Goal: Information Seeking & Learning: Check status

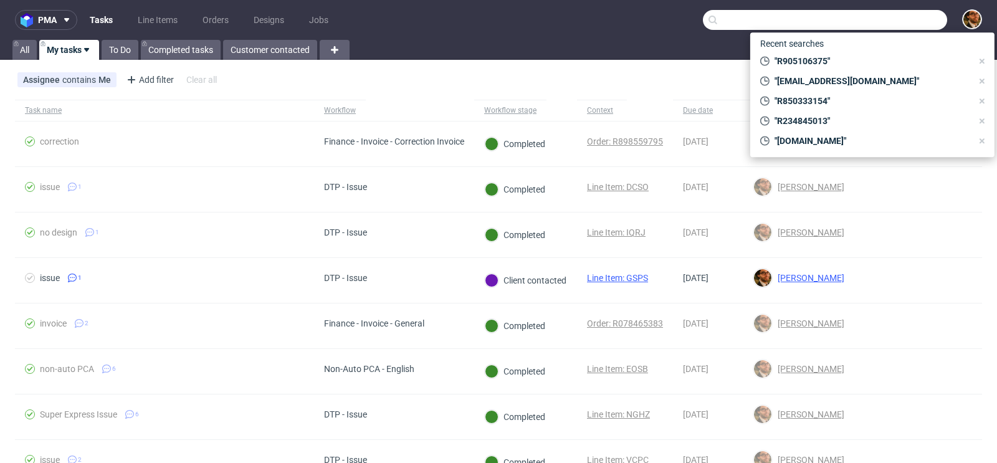
click at [878, 17] on input "text" at bounding box center [825, 20] width 244 height 20
paste input "com"
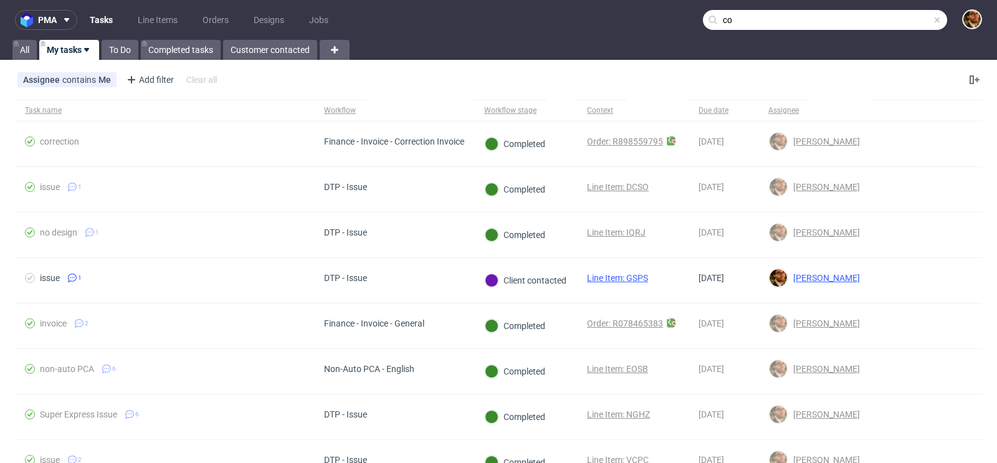
type input "c"
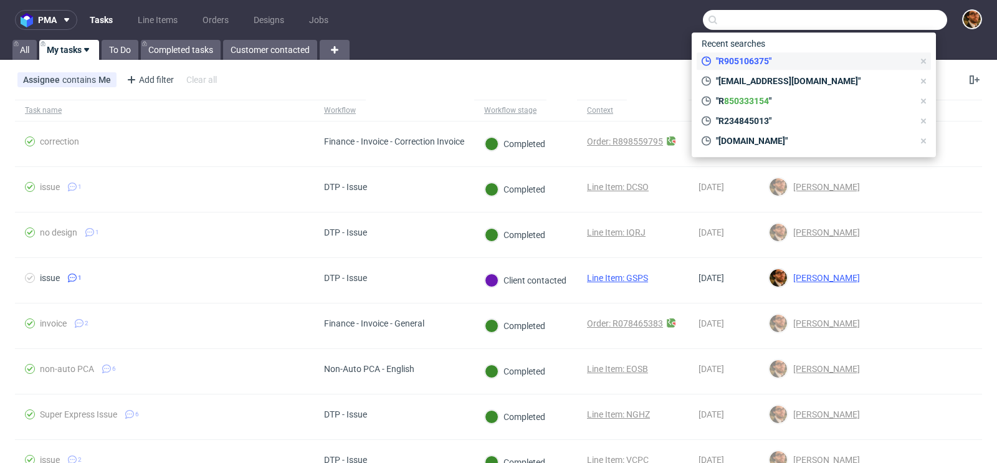
paste input "alessandropolitano@ymail.com"
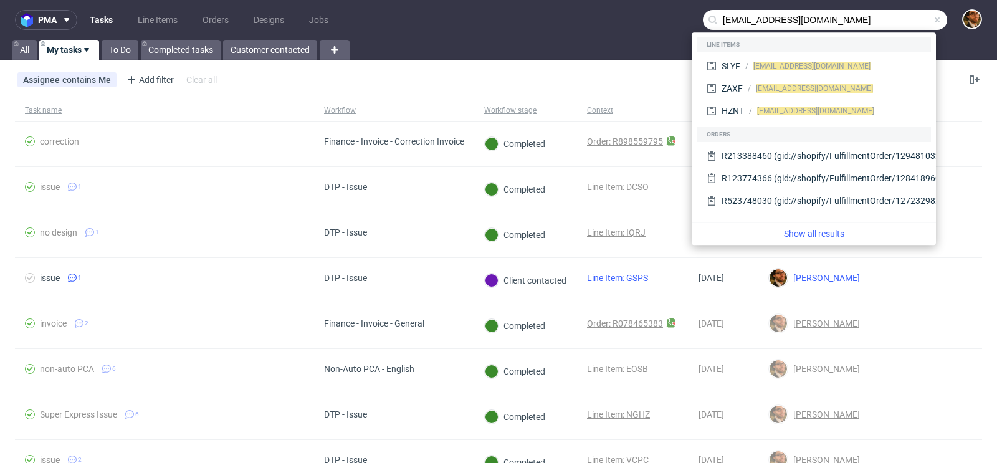
type input "alessandropolitano@ymail.com"
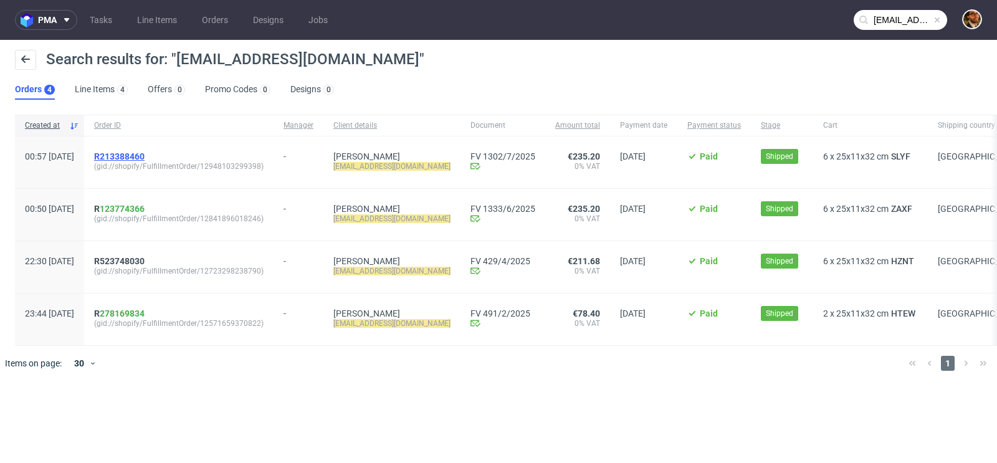
click at [145, 155] on span "R213388460" at bounding box center [119, 156] width 50 height 10
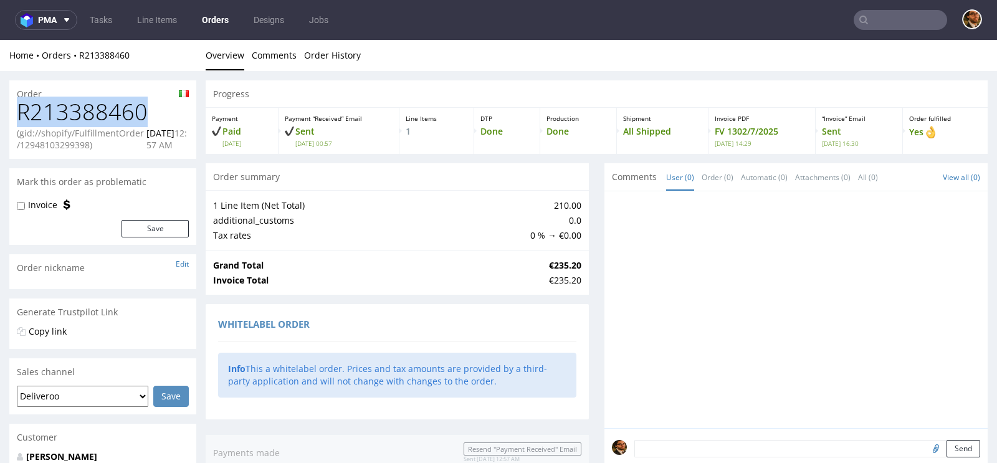
drag, startPoint x: 145, startPoint y: 115, endPoint x: 19, endPoint y: 113, distance: 126.5
click at [19, 113] on h1 "R213388460" at bounding box center [103, 112] width 172 height 25
copy h1 "R213388460"
click at [876, 12] on input "text" at bounding box center [900, 20] width 93 height 20
paste input "R672298562"
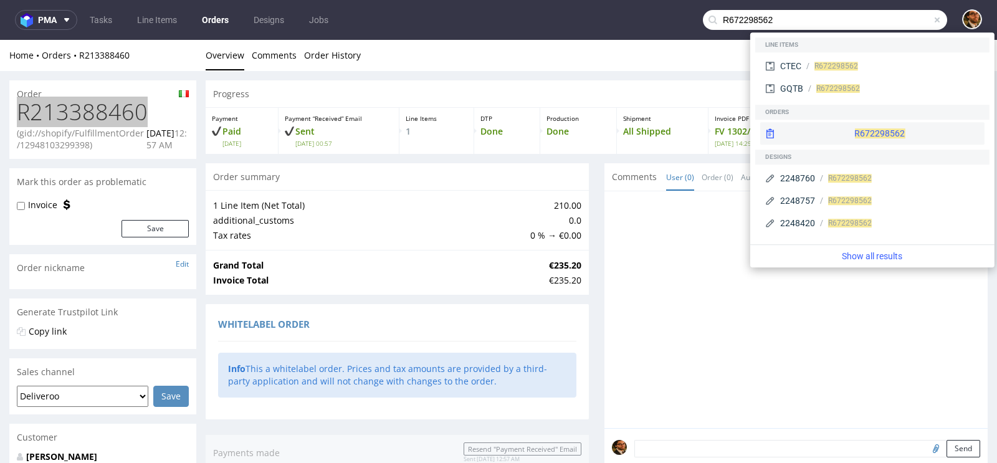
type input "R672298562"
click at [849, 128] on div "R672298562" at bounding box center [872, 133] width 224 height 22
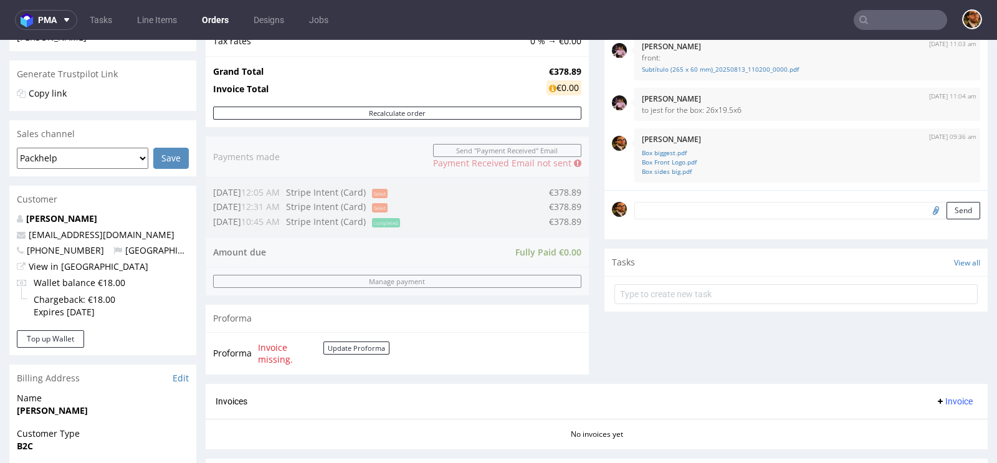
scroll to position [531, 0]
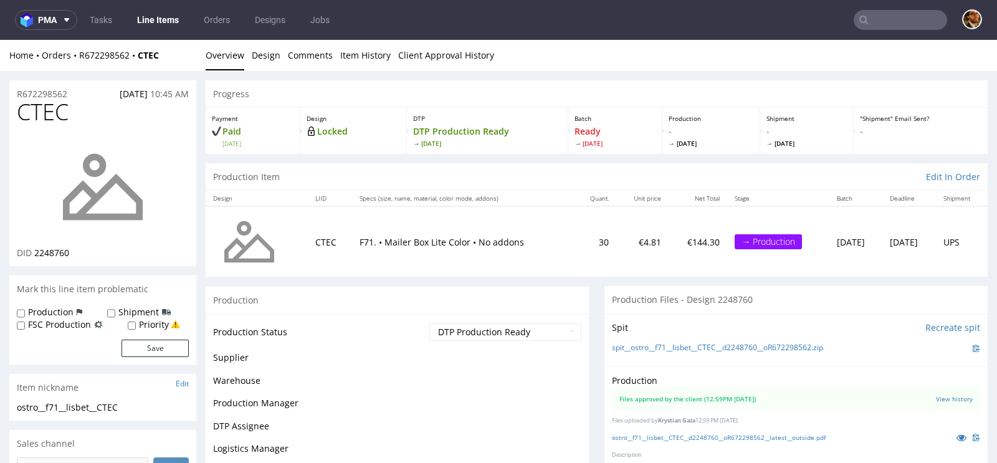
scroll to position [78, 0]
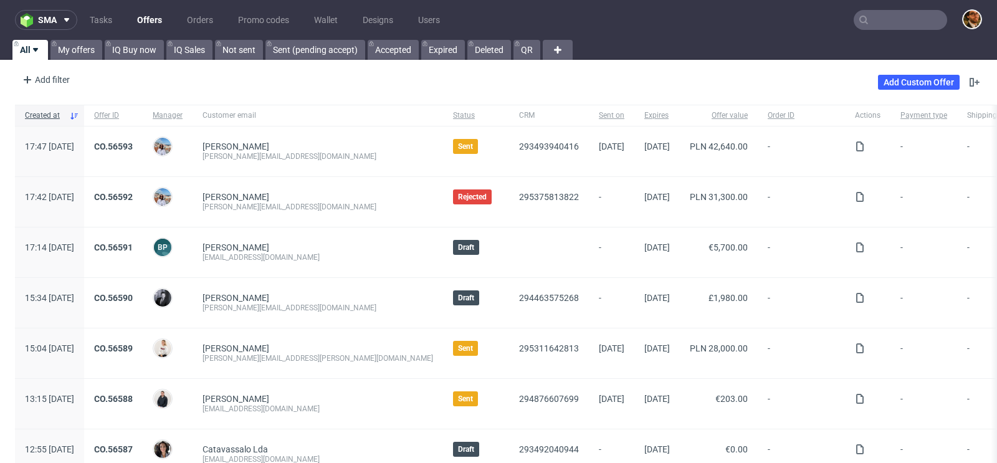
click at [871, 24] on input "text" at bounding box center [900, 20] width 93 height 20
paste input "R205399196"
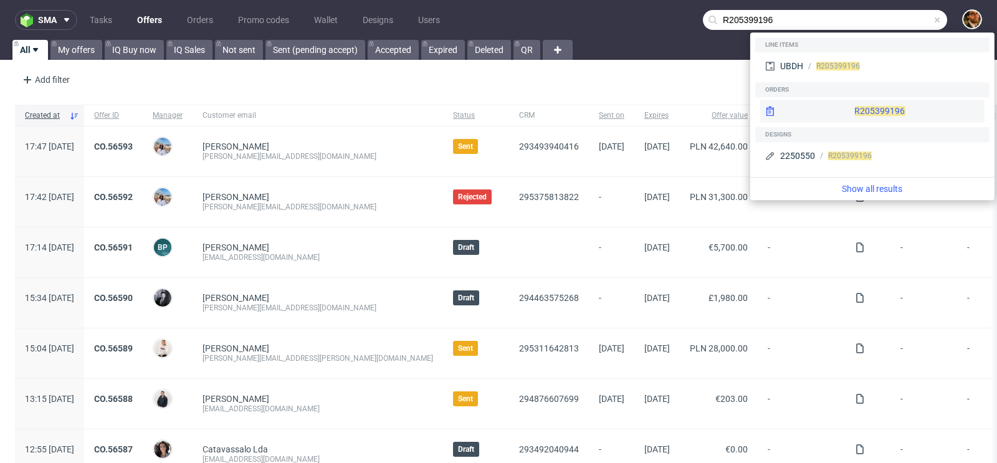
type input "R205399196"
click at [856, 115] on div "R205399196" at bounding box center [872, 111] width 224 height 22
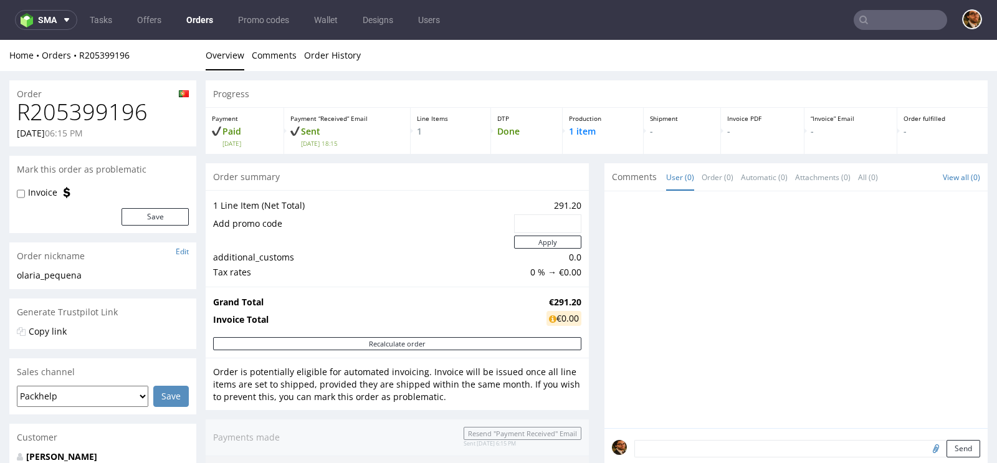
click at [883, 21] on input "text" at bounding box center [900, 20] width 93 height 20
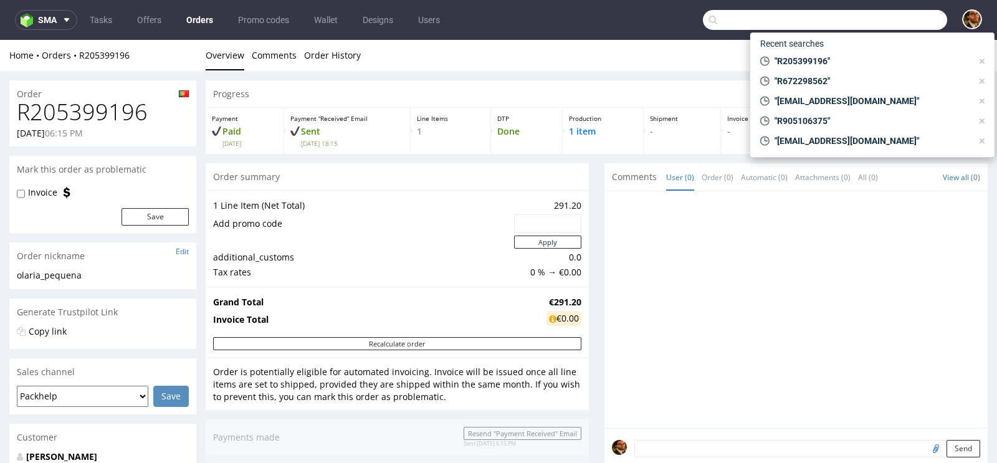
paste input "R213388460"
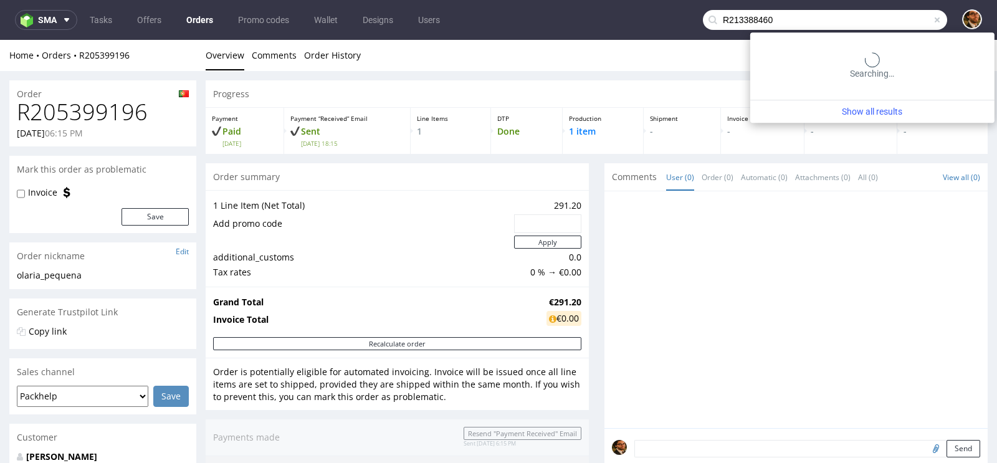
type input "R213388460"
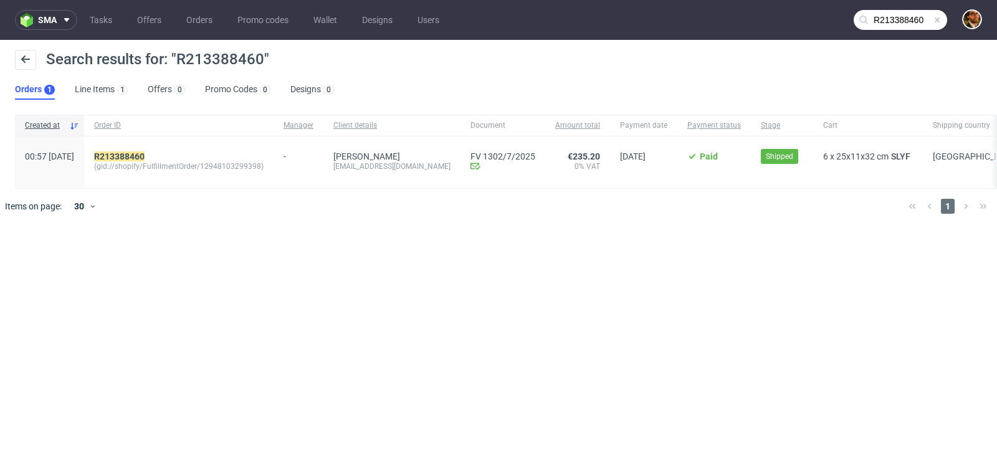
click at [937, 22] on span at bounding box center [937, 20] width 10 height 10
click at [900, 21] on input "text" at bounding box center [900, 20] width 93 height 20
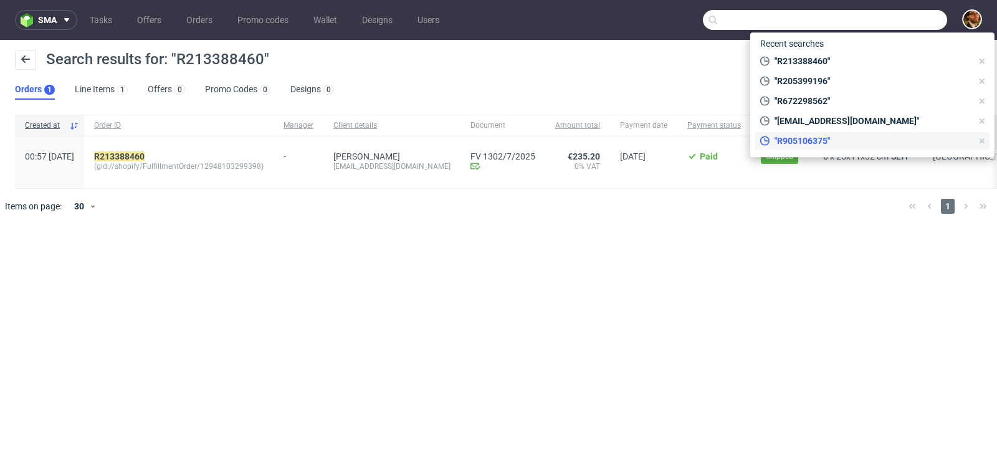
click at [813, 148] on div ""R905106375"" at bounding box center [866, 140] width 222 height 17
type input "R905106375"
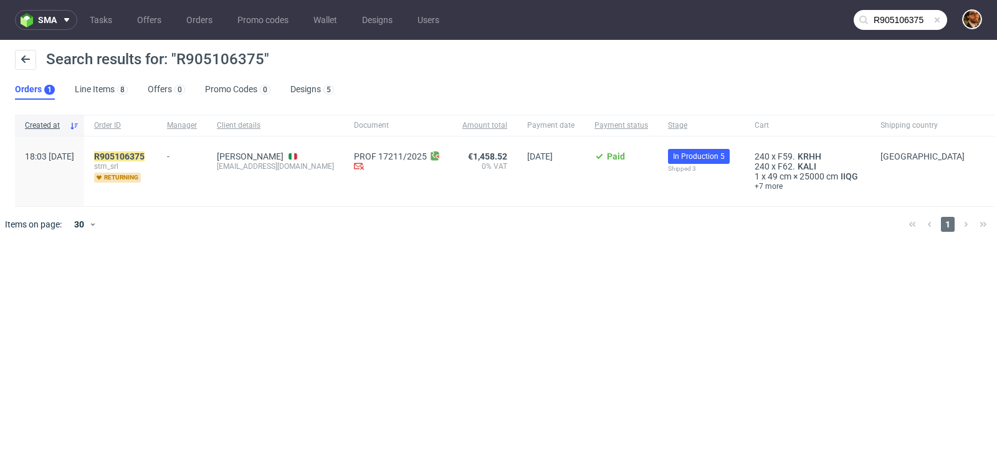
click at [940, 19] on span at bounding box center [937, 20] width 10 height 10
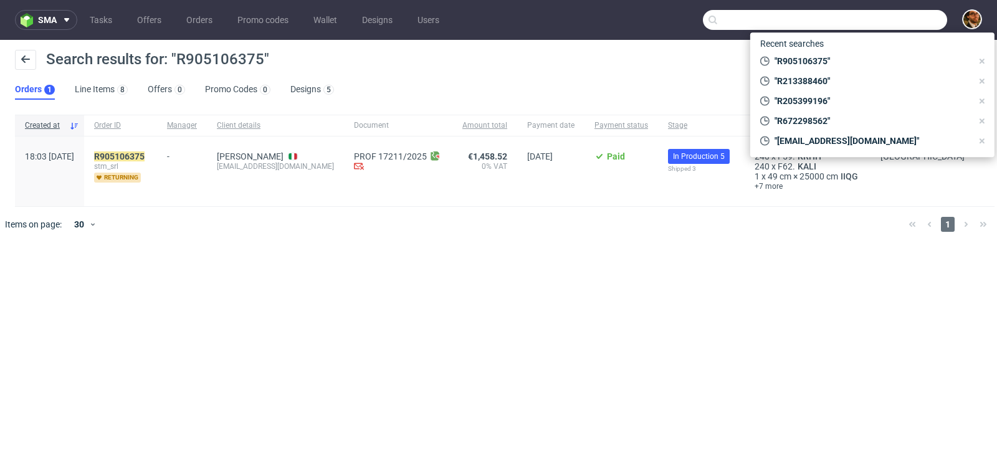
click at [916, 20] on input "text" at bounding box center [825, 20] width 244 height 20
click at [848, 84] on span ""R213388460"" at bounding box center [871, 81] width 203 height 12
type input "R213388460"
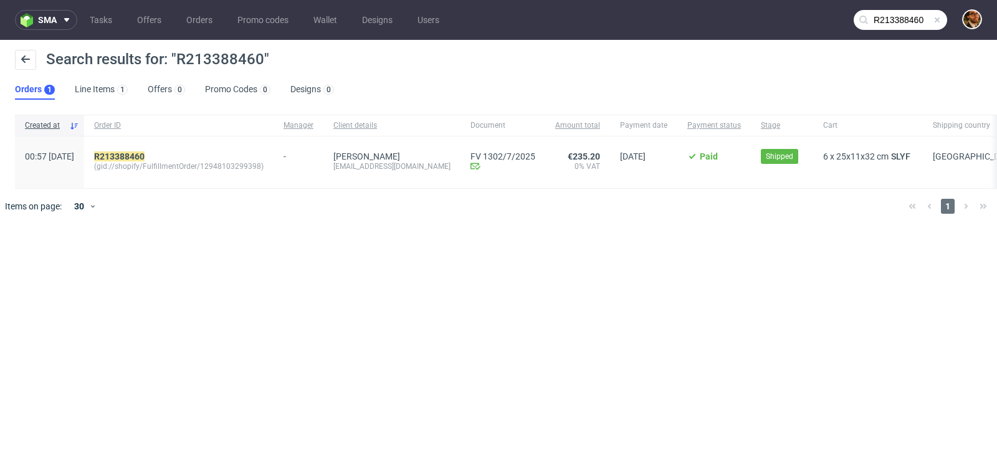
click at [934, 20] on span at bounding box center [937, 20] width 10 height 10
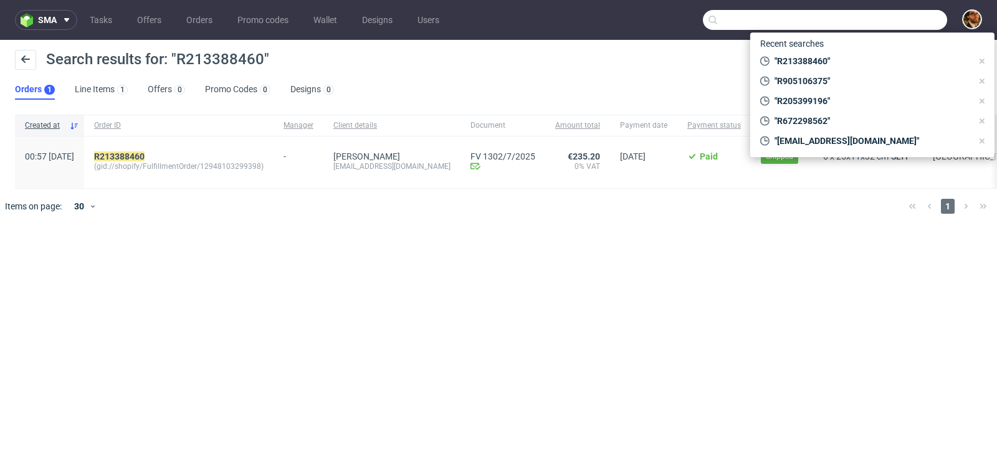
click at [900, 23] on input "text" at bounding box center [825, 20] width 244 height 20
click at [837, 79] on span ""R905106375"" at bounding box center [871, 81] width 203 height 12
type input "R905106375"
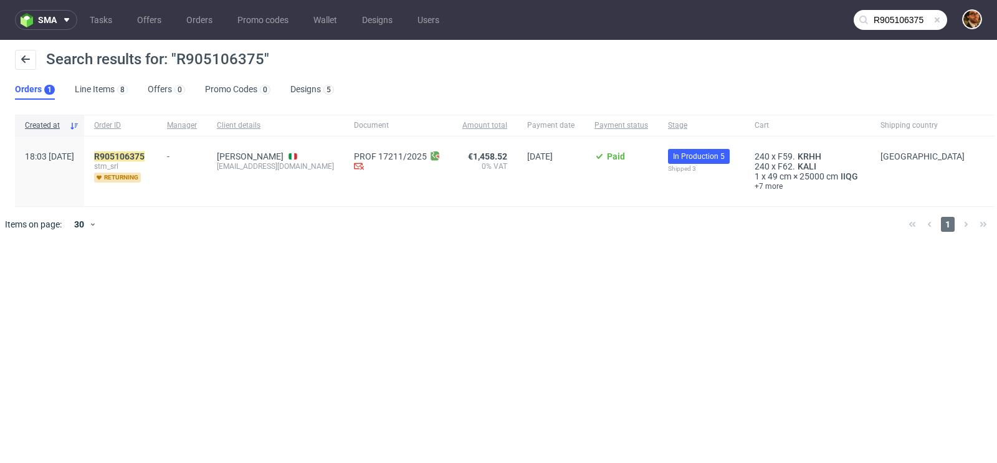
click at [941, 22] on span at bounding box center [937, 20] width 10 height 10
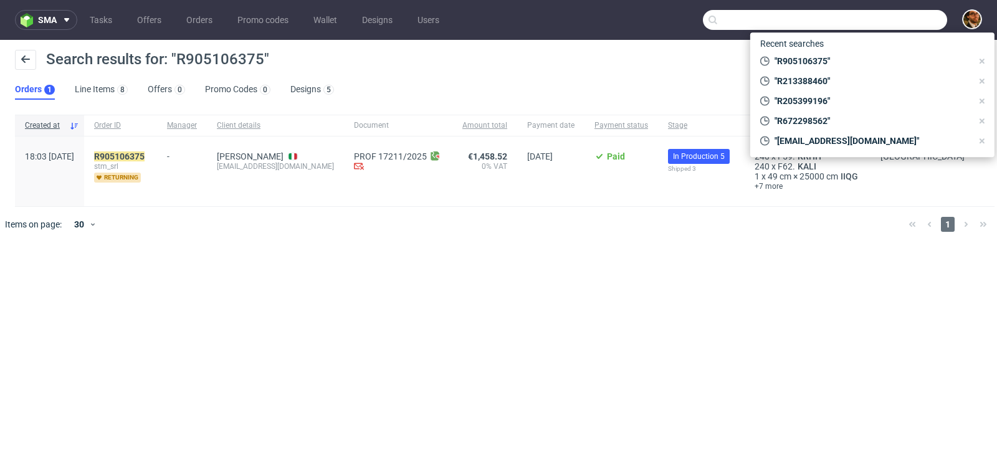
click at [896, 22] on input "text" at bounding box center [825, 20] width 244 height 20
click at [839, 93] on div ""R205399196"" at bounding box center [866, 100] width 222 height 17
type input "R205399196"
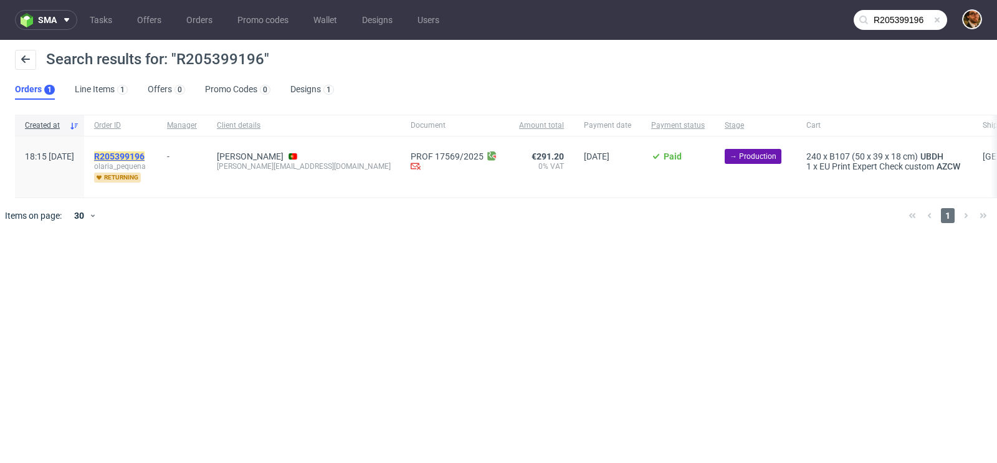
click at [145, 156] on mark "R205399196" at bounding box center [119, 156] width 50 height 10
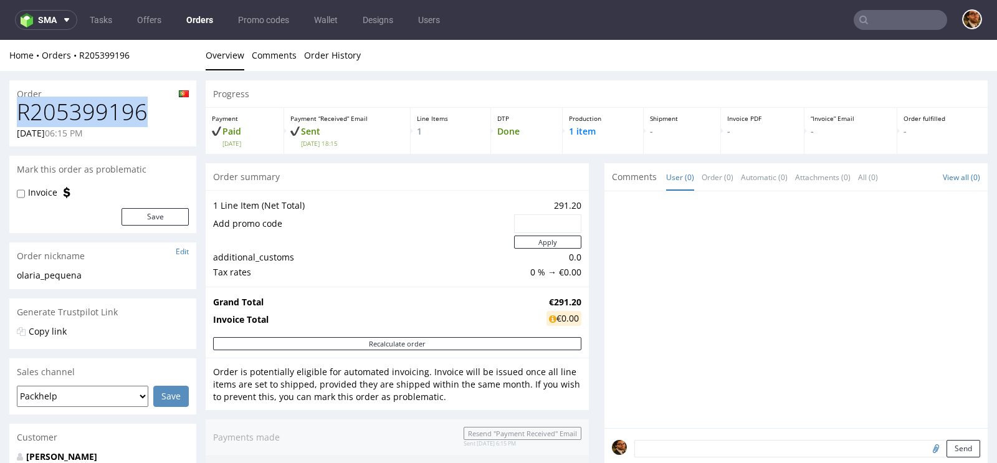
drag, startPoint x: 145, startPoint y: 112, endPoint x: 21, endPoint y: 110, distance: 124.7
click at [21, 110] on h1 "R205399196" at bounding box center [103, 112] width 172 height 25
copy h1 "R205399196"
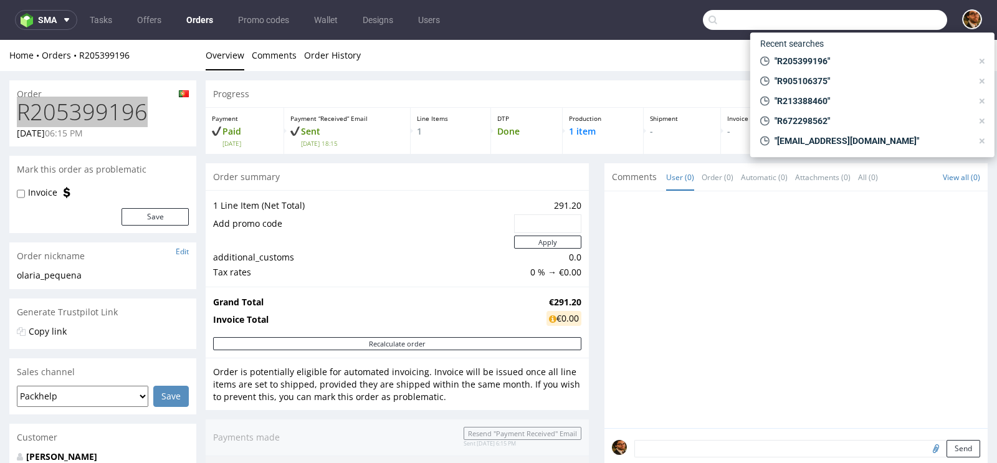
click at [895, 22] on input "text" at bounding box center [825, 20] width 244 height 20
click at [828, 115] on span ""R672298562"" at bounding box center [871, 121] width 203 height 12
type input "R672298562"
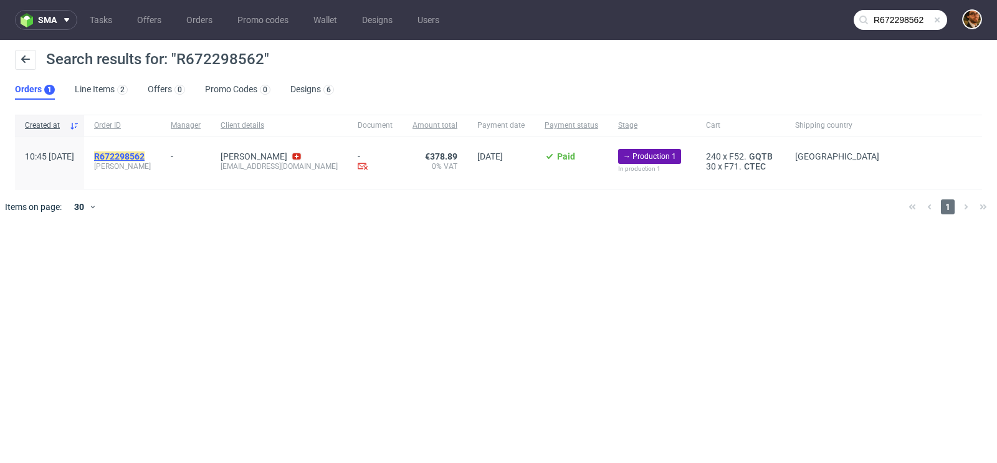
click at [145, 156] on mark "R672298562" at bounding box center [119, 156] width 50 height 10
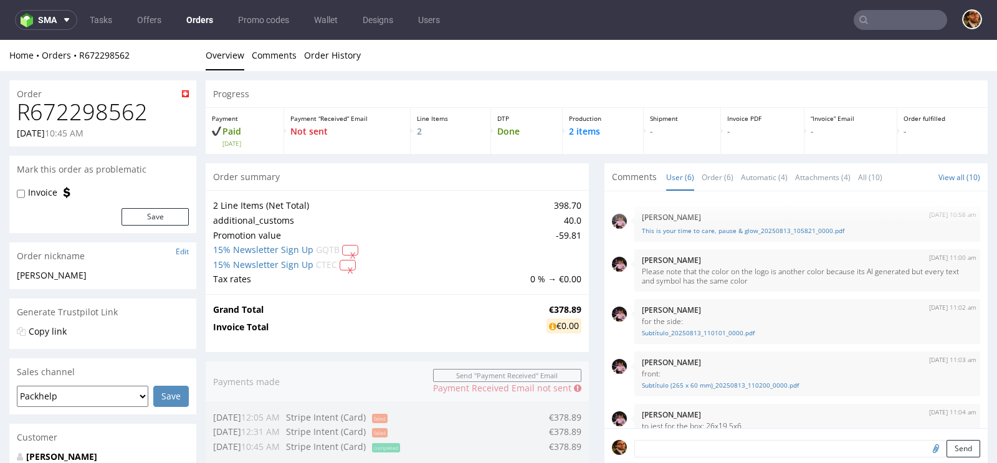
scroll to position [78, 0]
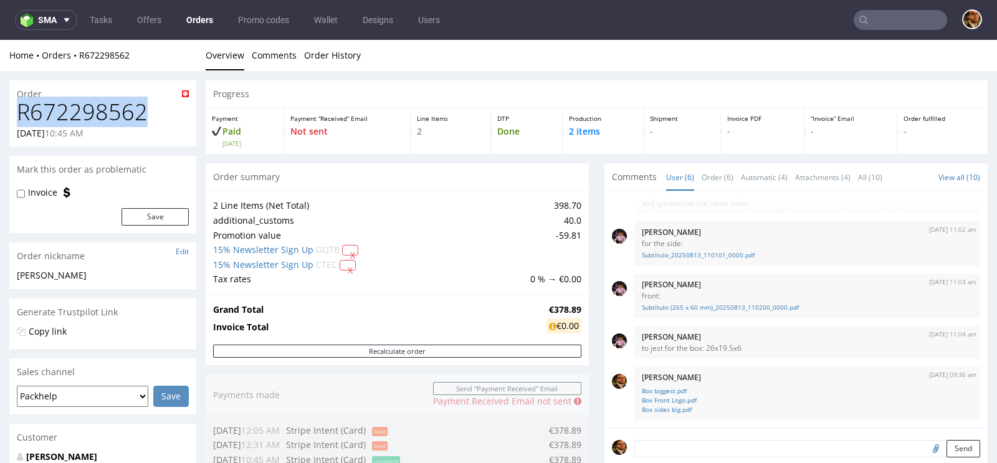
drag, startPoint x: 143, startPoint y: 110, endPoint x: 19, endPoint y: 117, distance: 124.8
click at [19, 117] on h1 "R672298562" at bounding box center [103, 112] width 172 height 25
copy h1 "R672298562"
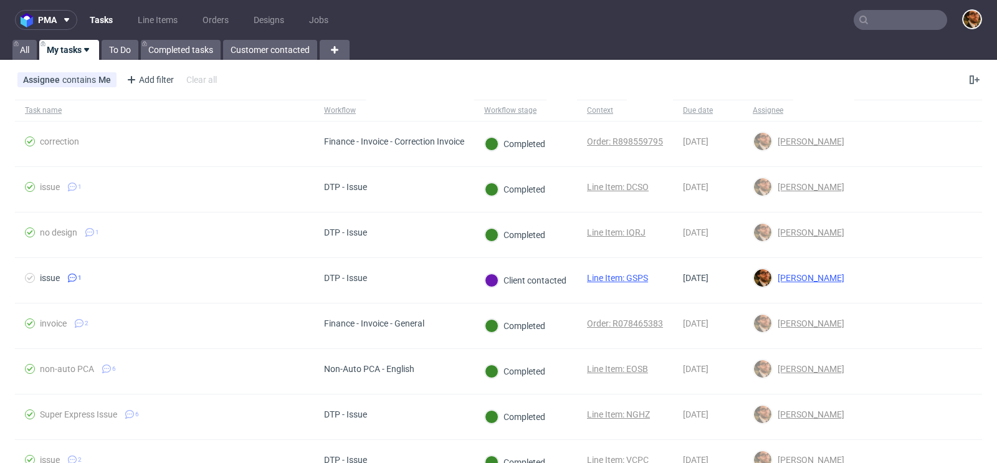
click at [865, 29] on input "text" at bounding box center [900, 20] width 93 height 20
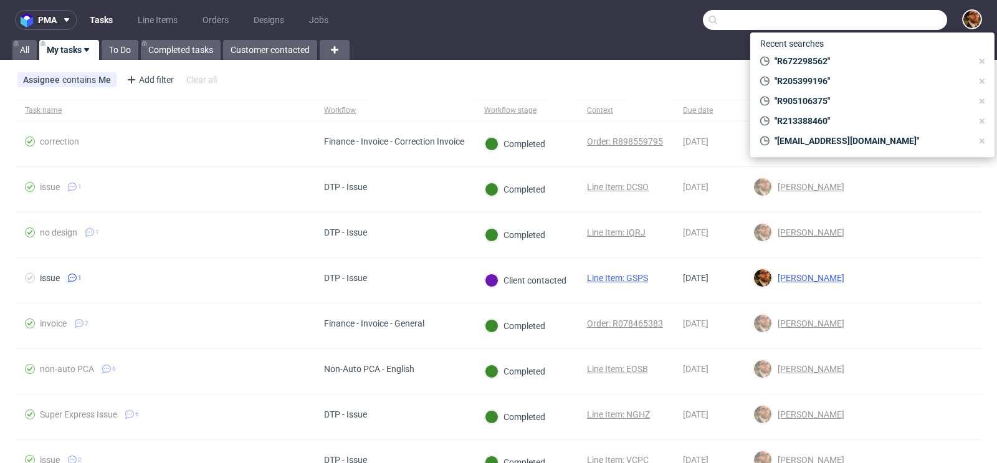
paste input "R425862664"
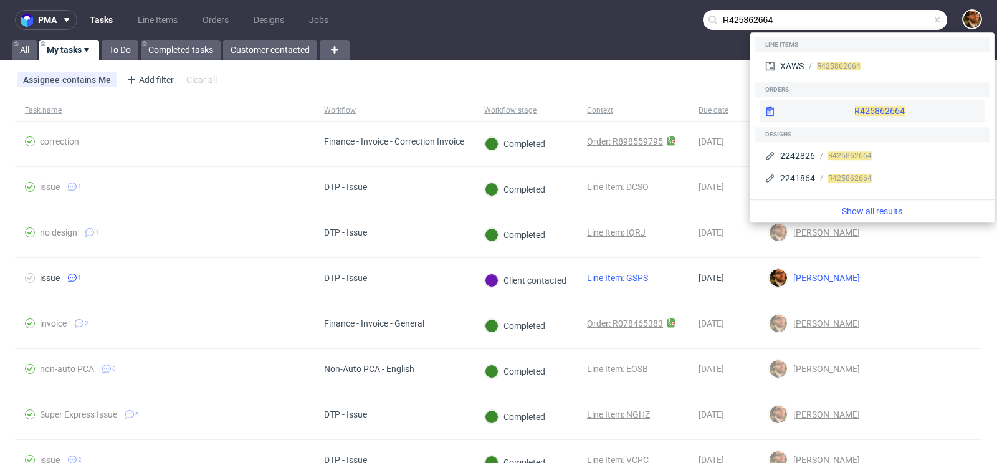
type input "R425862664"
click at [845, 116] on div "R425862664" at bounding box center [872, 111] width 224 height 22
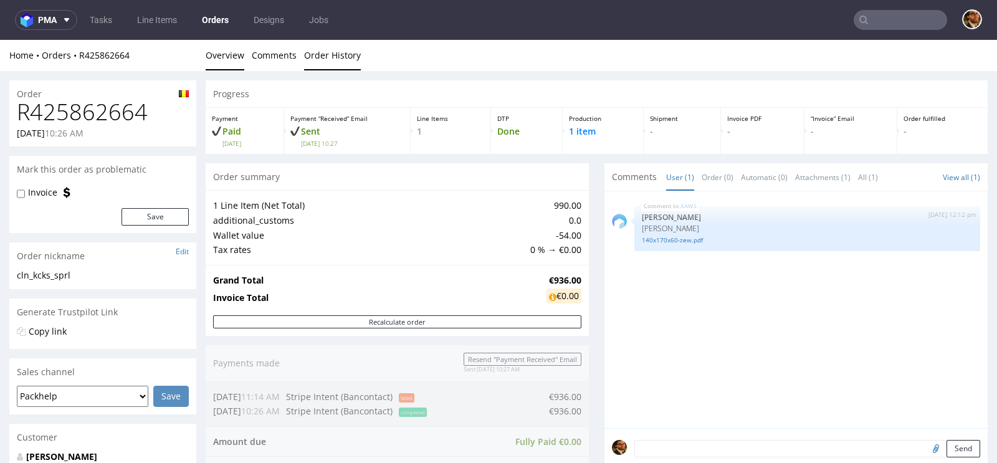
click at [334, 60] on link "Order History" at bounding box center [332, 55] width 57 height 31
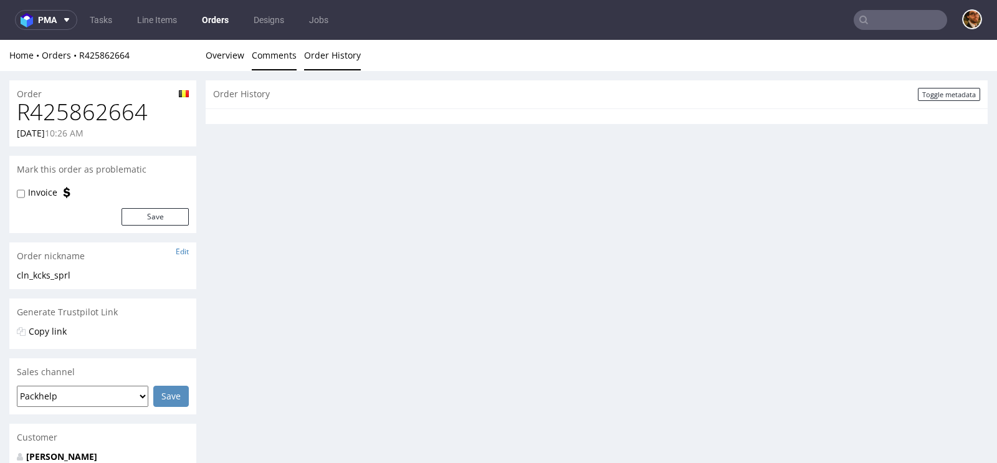
click at [279, 60] on link "Comments" at bounding box center [274, 55] width 45 height 31
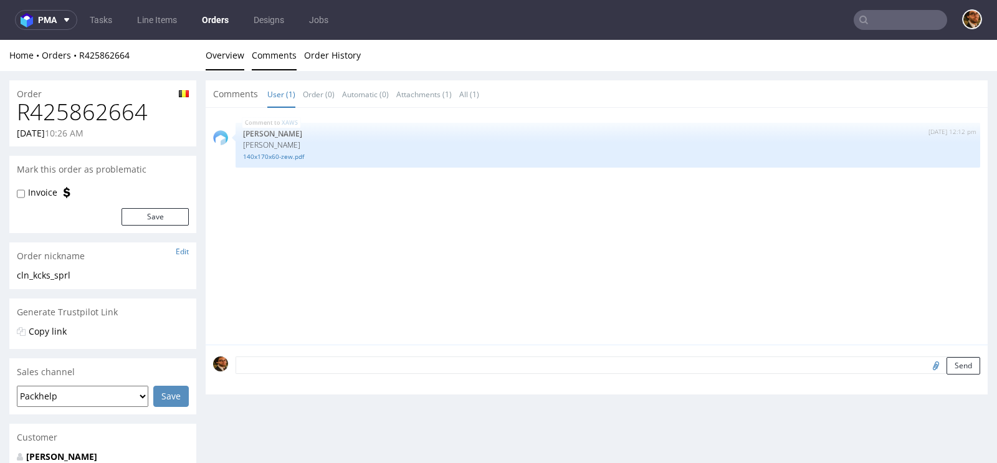
click at [224, 59] on link "Overview" at bounding box center [225, 55] width 39 height 31
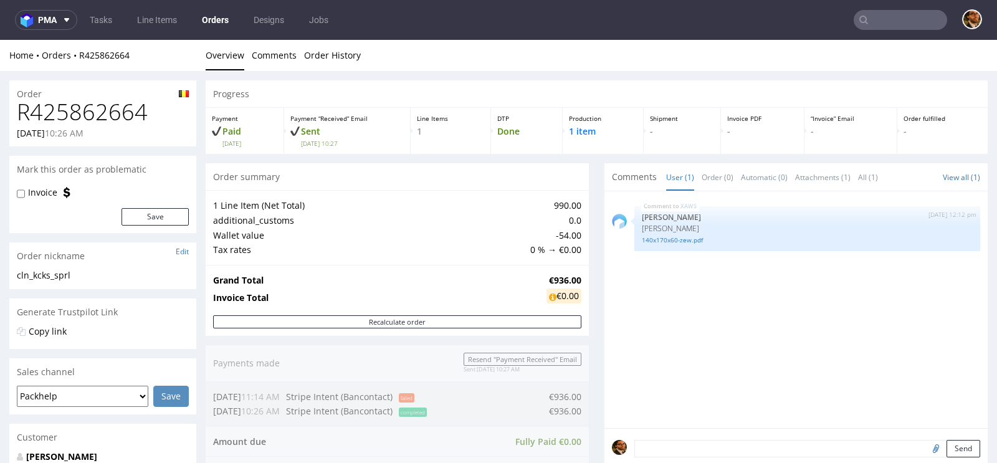
click at [871, 22] on input "text" at bounding box center [900, 20] width 93 height 20
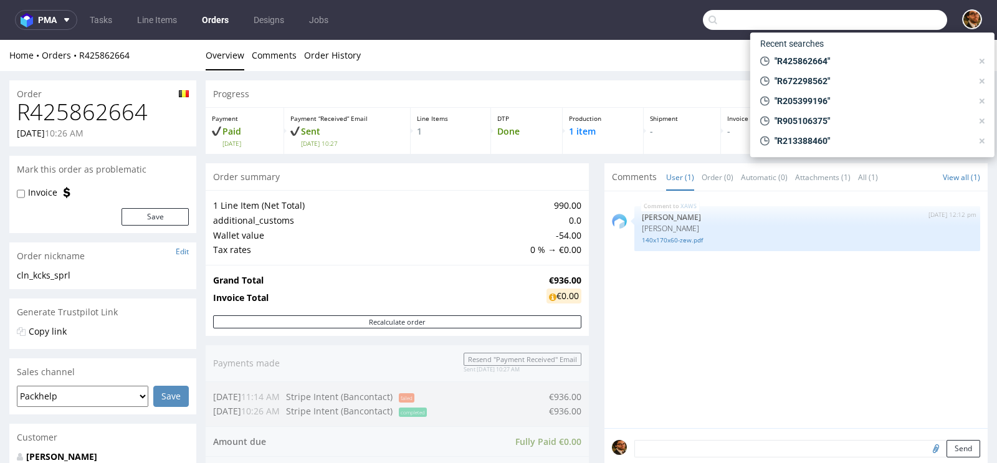
paste input "gmail"
type input "gmail"
paste input "[EMAIL_ADDRESS][DOMAIN_NAME]"
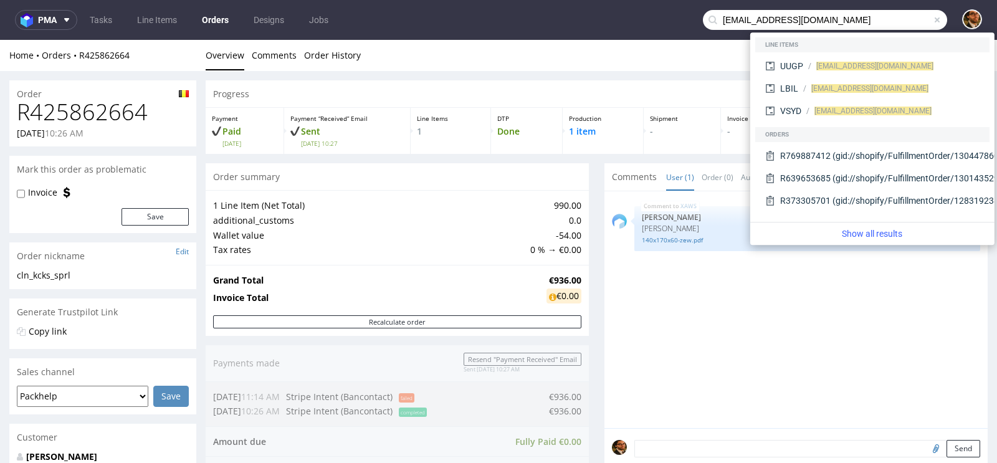
type input "[EMAIL_ADDRESS][DOMAIN_NAME]"
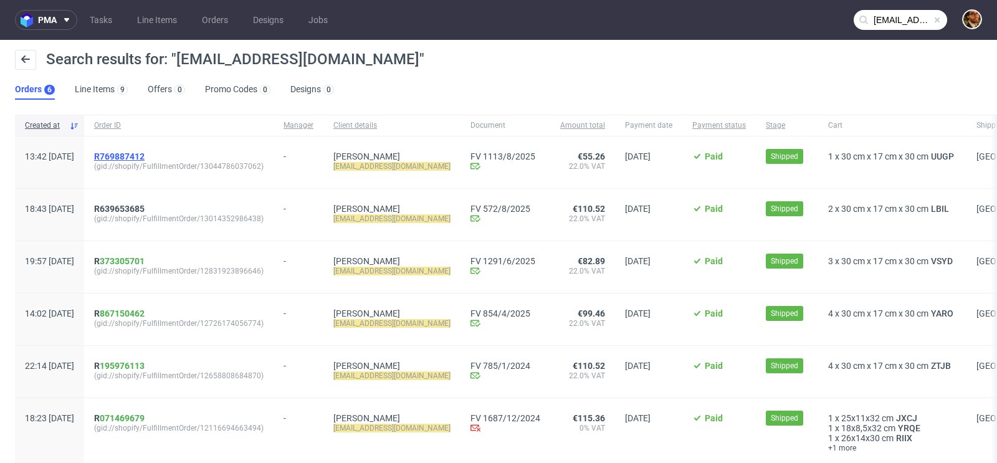
click at [145, 156] on span "R769887412" at bounding box center [119, 156] width 50 height 10
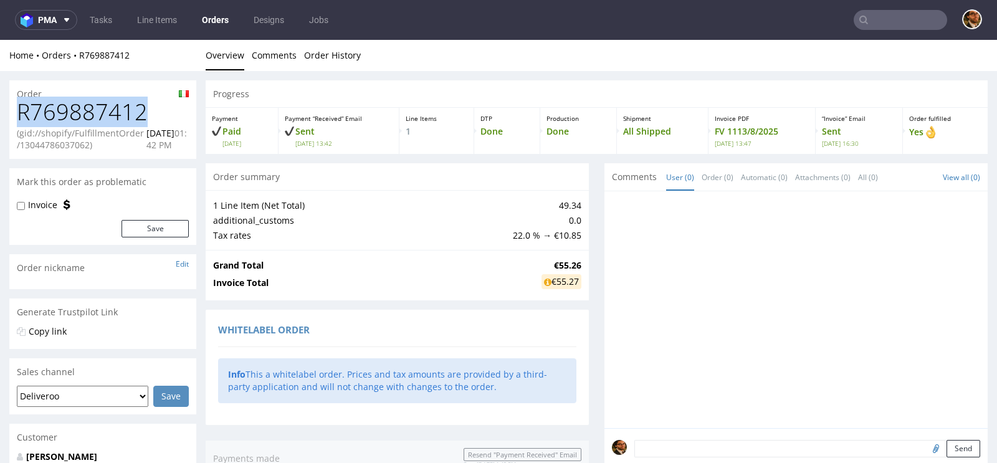
drag, startPoint x: 142, startPoint y: 120, endPoint x: 19, endPoint y: 113, distance: 122.9
click at [19, 113] on h1 "R769887412" at bounding box center [103, 112] width 172 height 25
copy h1 "R769887412"
click at [119, 102] on h1 "R769887412" at bounding box center [103, 112] width 172 height 25
drag, startPoint x: 141, startPoint y: 112, endPoint x: 17, endPoint y: 111, distance: 124.6
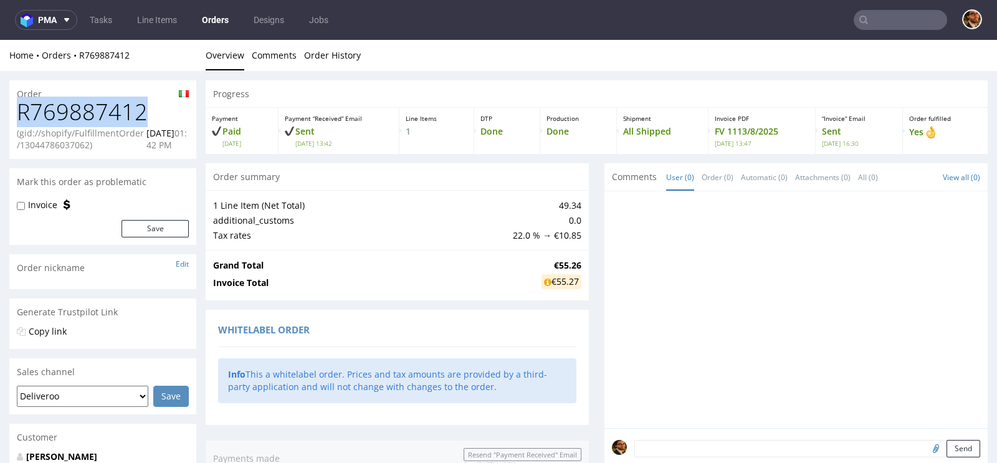
click at [17, 111] on h1 "R769887412" at bounding box center [103, 112] width 172 height 25
copy h1 "R769887412"
